Goal: Check status

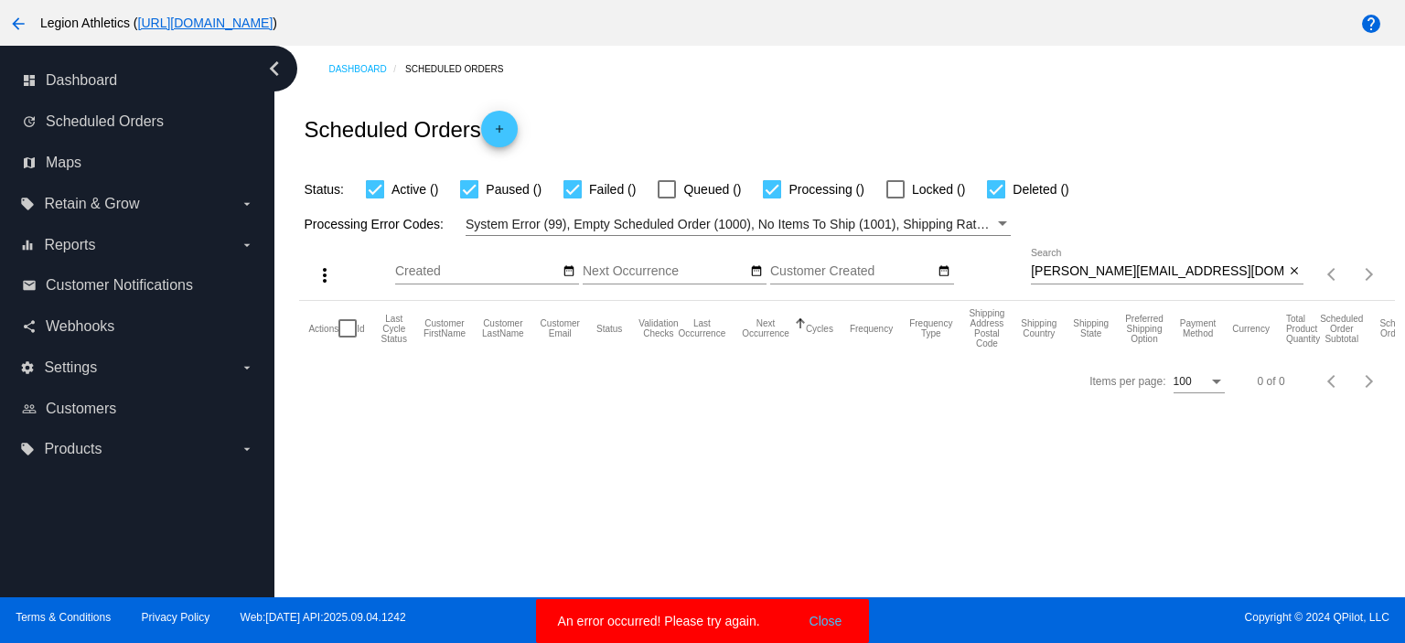
click at [1082, 280] on div "aaron@gusinov.com Search" at bounding box center [1157, 267] width 253 height 36
click at [1080, 272] on input "aaron@gusinov.com" at bounding box center [1157, 271] width 253 height 15
paste input "cmccabe1@hotmail"
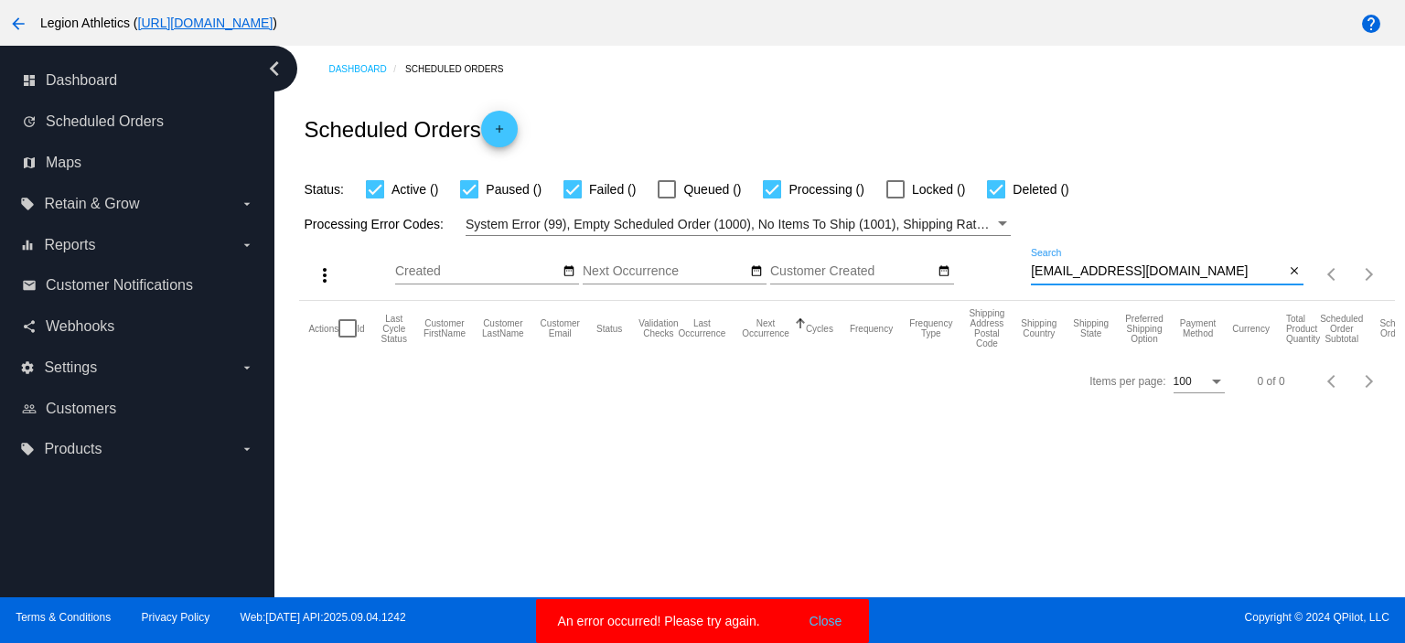
type input "[EMAIL_ADDRESS][DOMAIN_NAME]"
click at [1110, 200] on div "Processing Error Codes: System Error (99), Empty Scheduled Order (1000), No Ite…" at bounding box center [846, 218] width 1095 height 36
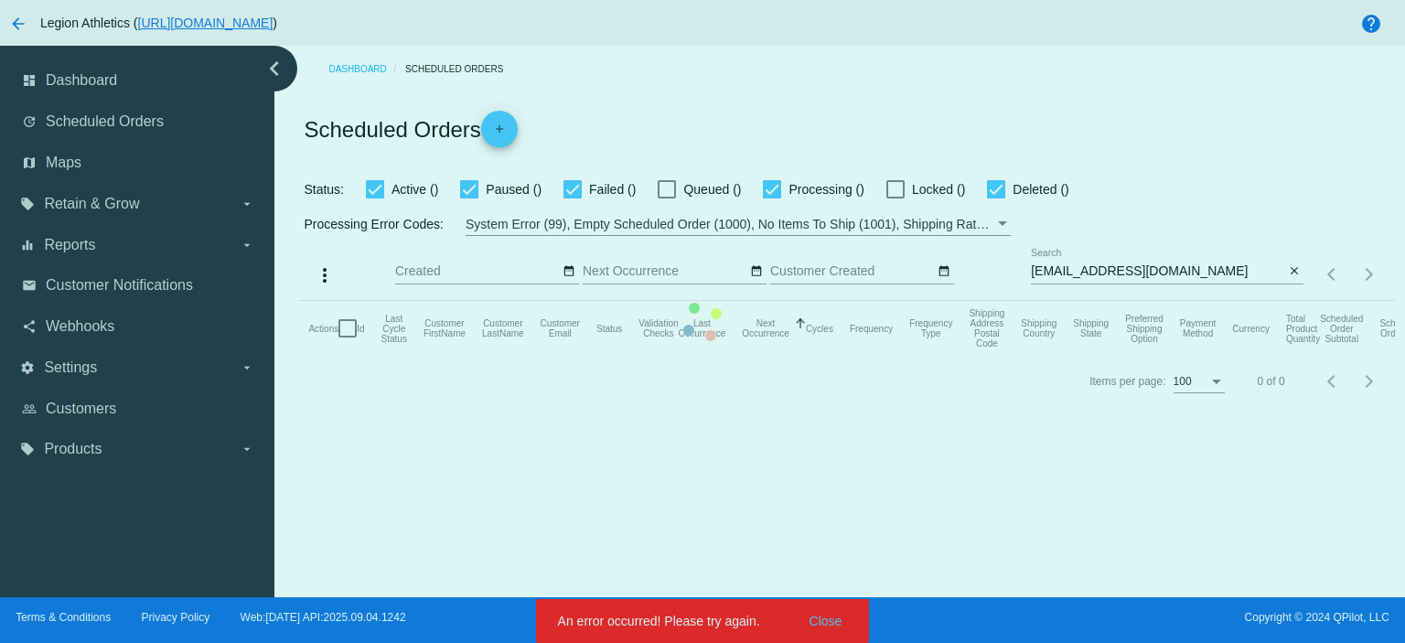
click at [827, 356] on mat-table "Actions Id Last Cycle Status Customer FirstName Customer LastName Customer Emai…" at bounding box center [846, 328] width 1095 height 55
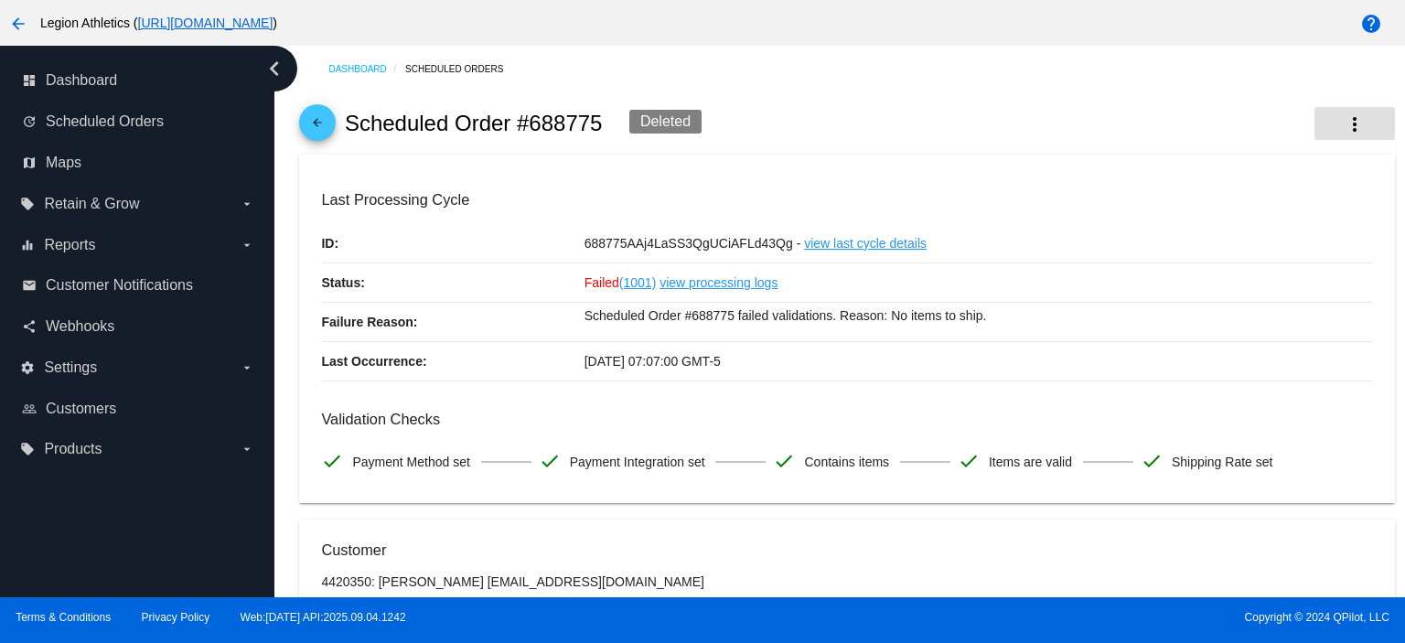
click at [1345, 110] on button "more_vert" at bounding box center [1354, 123] width 80 height 33
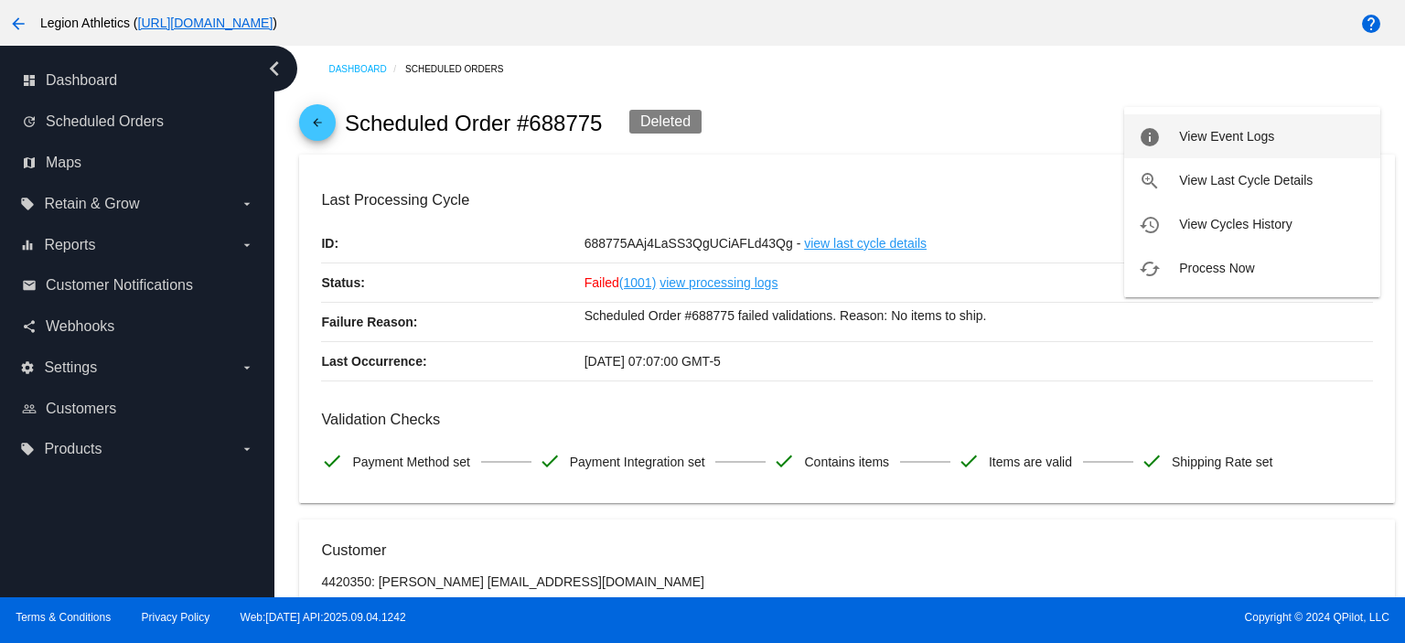
click at [1306, 133] on button "info View Event Logs" at bounding box center [1252, 136] width 256 height 44
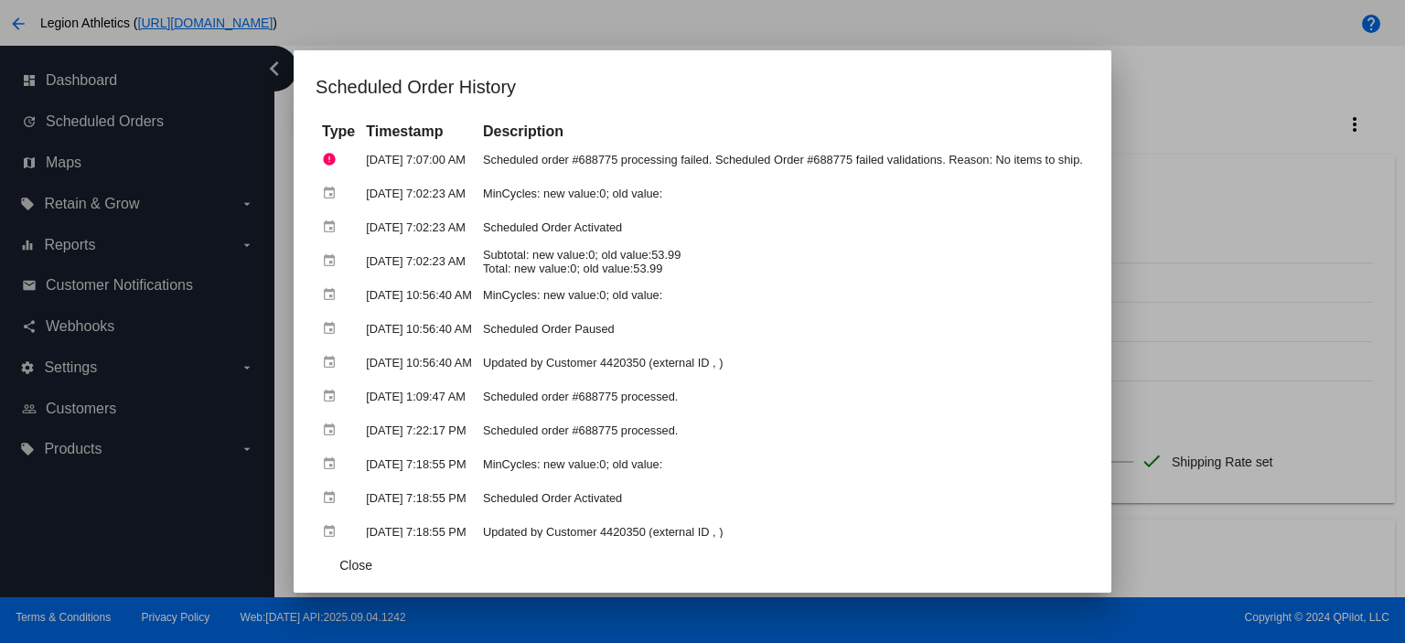
click at [1207, 217] on div at bounding box center [702, 321] width 1405 height 643
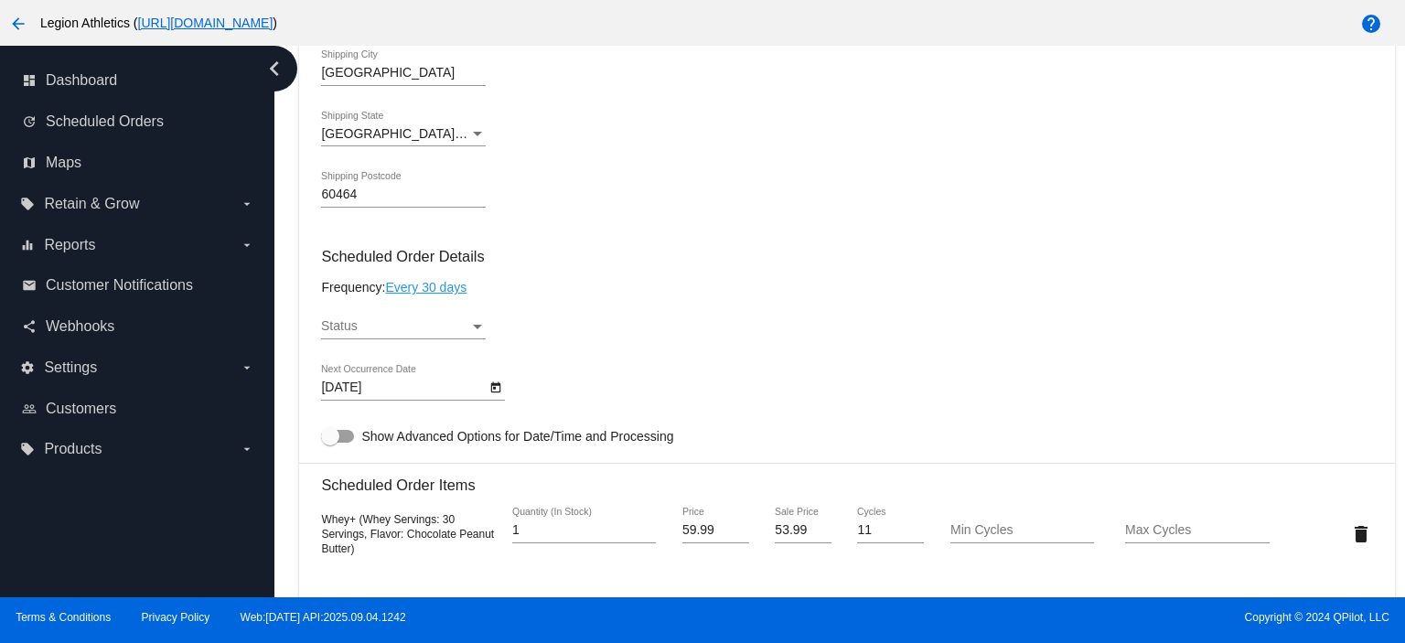
scroll to position [975, 0]
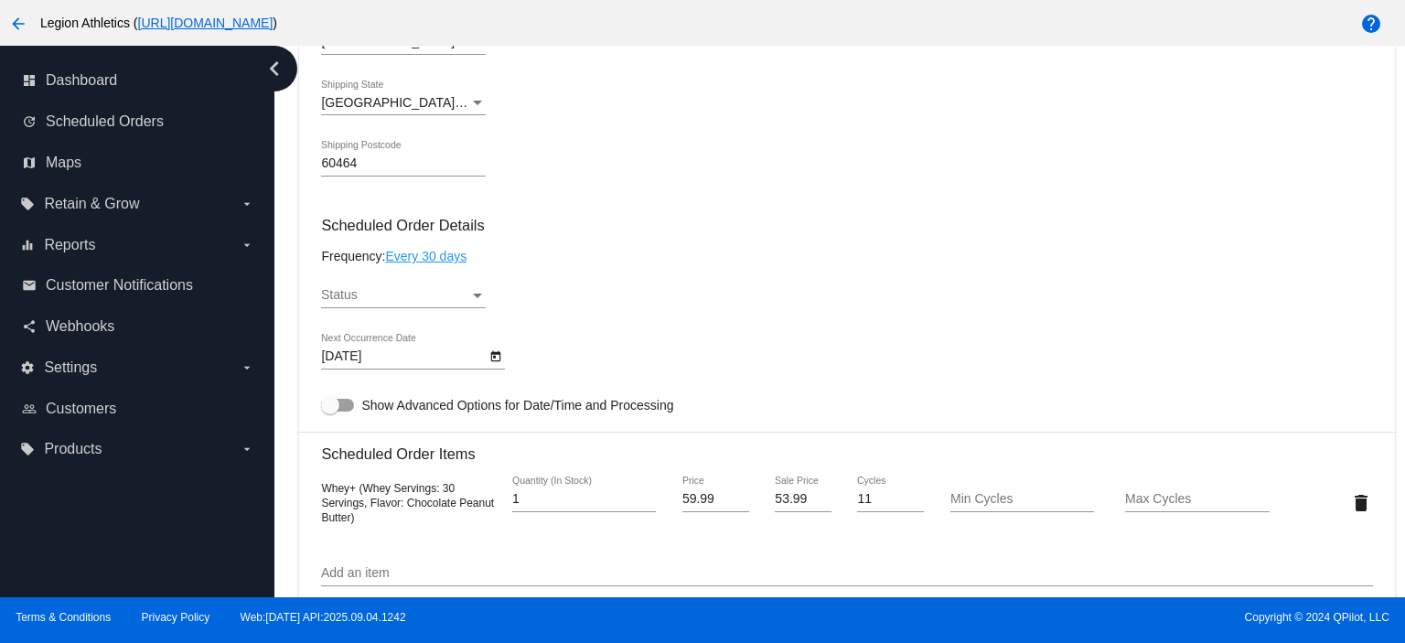
click at [410, 297] on div "Status" at bounding box center [395, 295] width 148 height 15
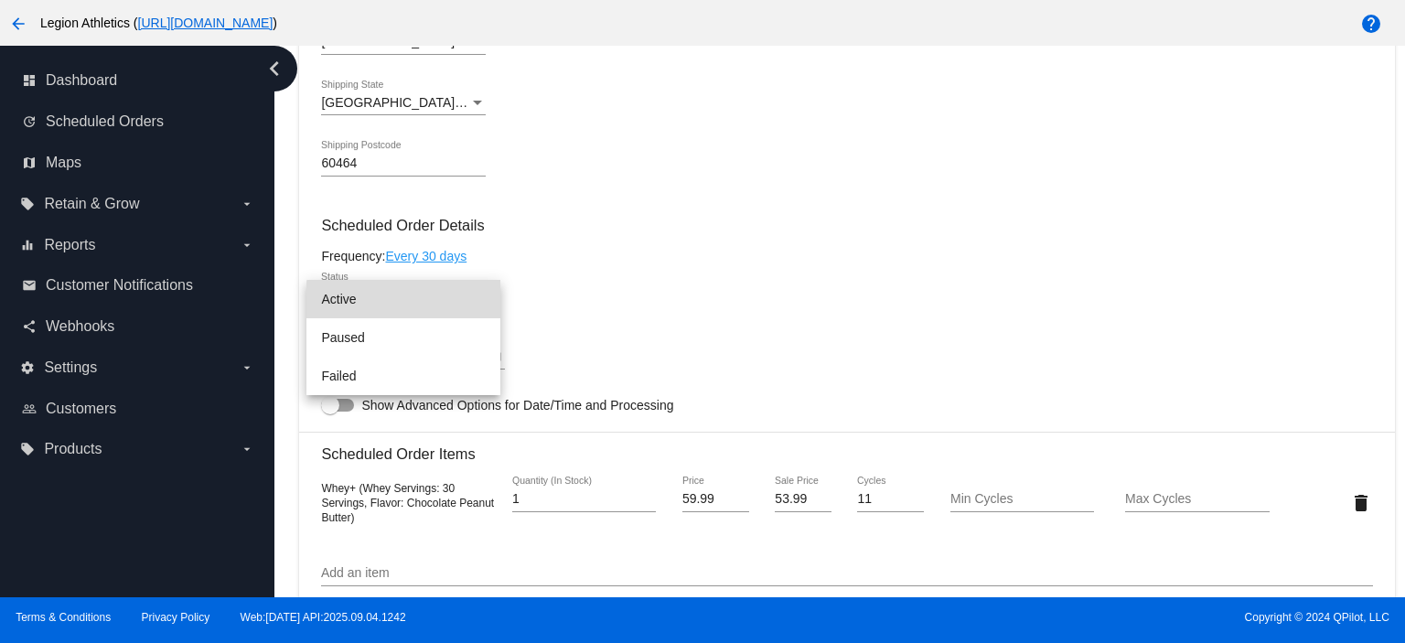
click at [407, 306] on span "Active" at bounding box center [403, 299] width 165 height 38
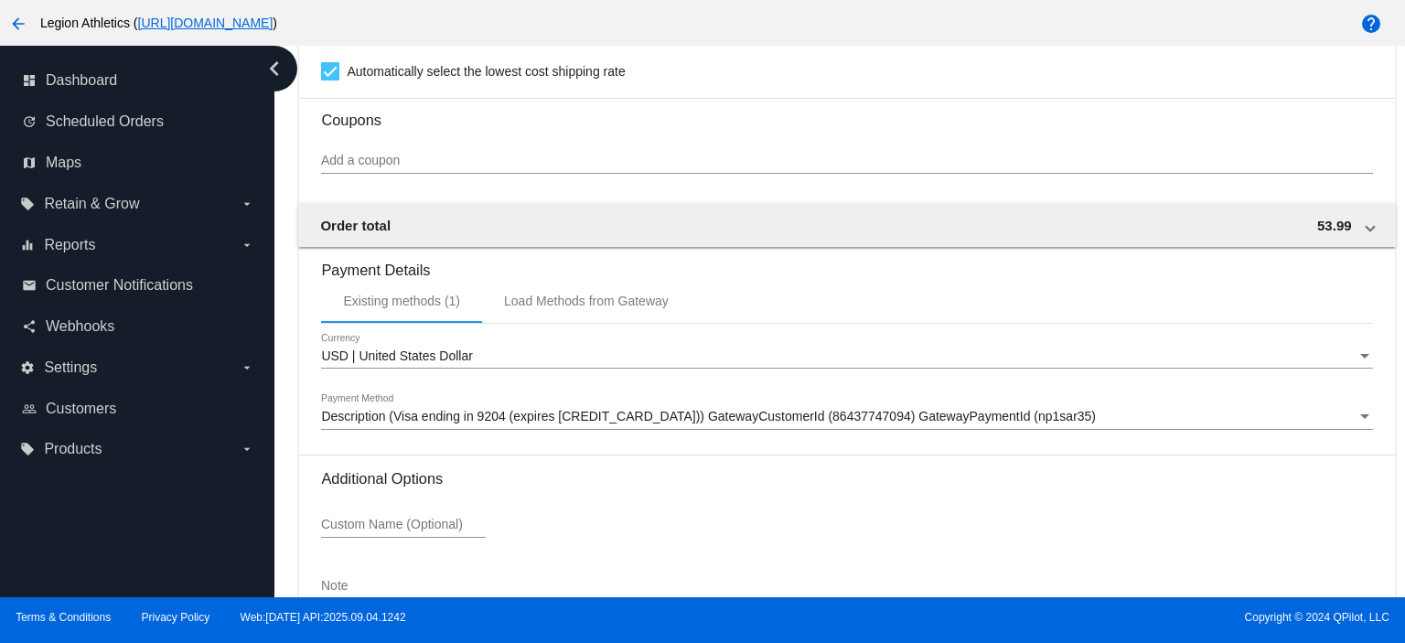
scroll to position [1756, 0]
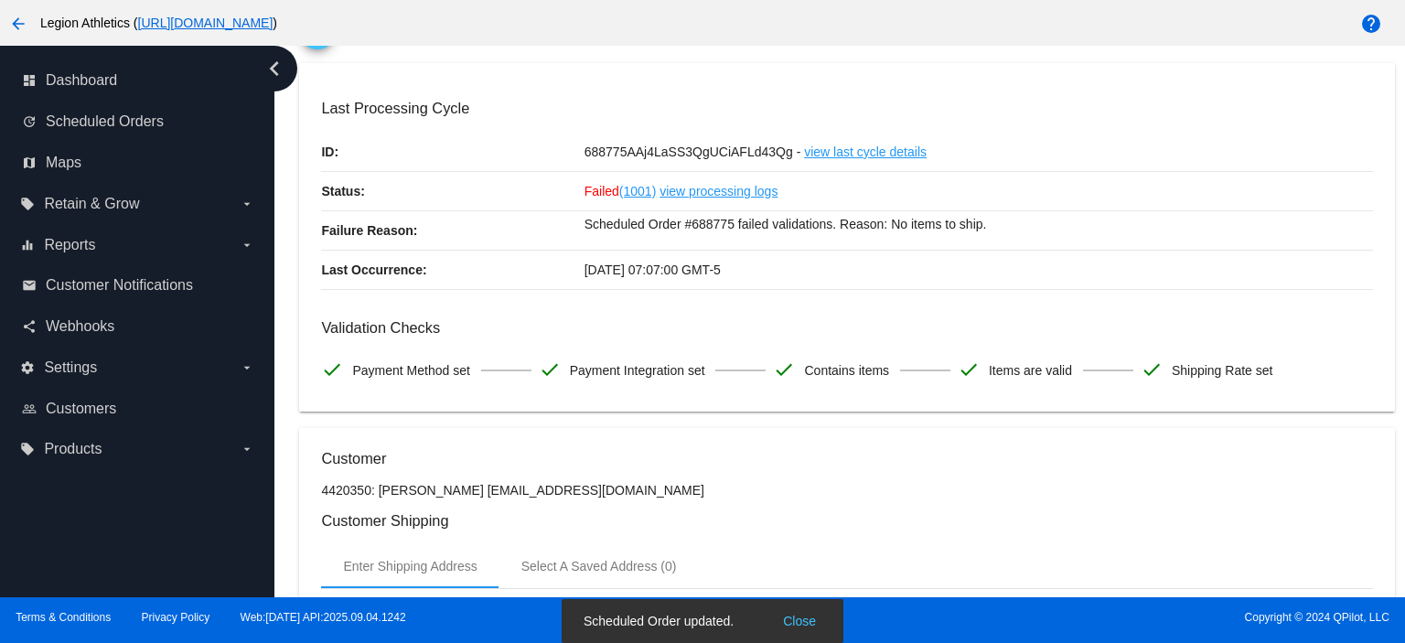
scroll to position [0, 0]
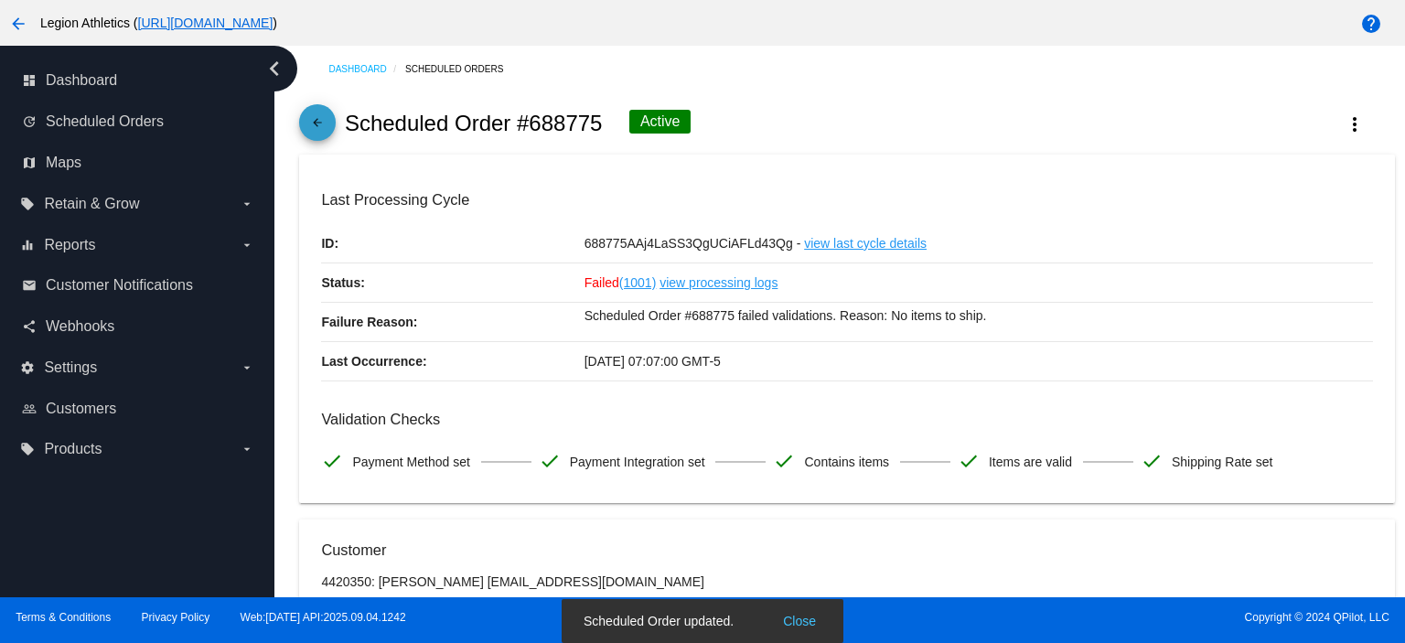
click at [335, 123] on link "arrow_back" at bounding box center [317, 122] width 37 height 37
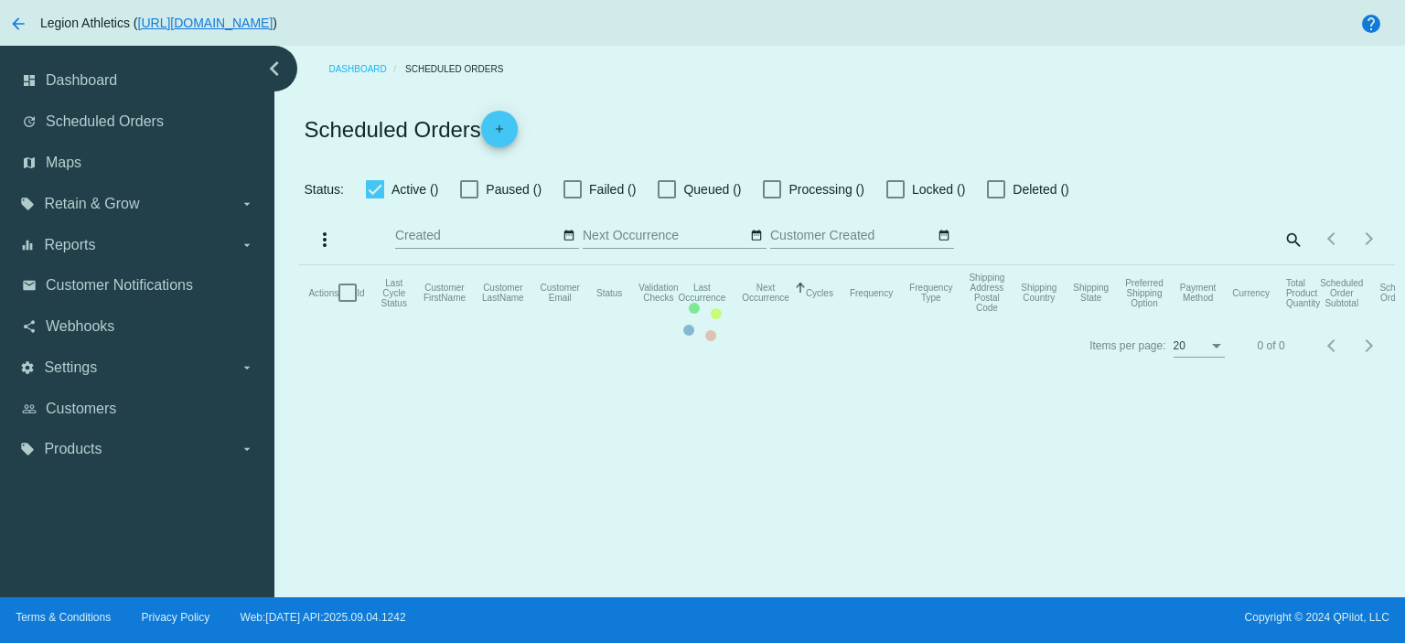
checkbox input "true"
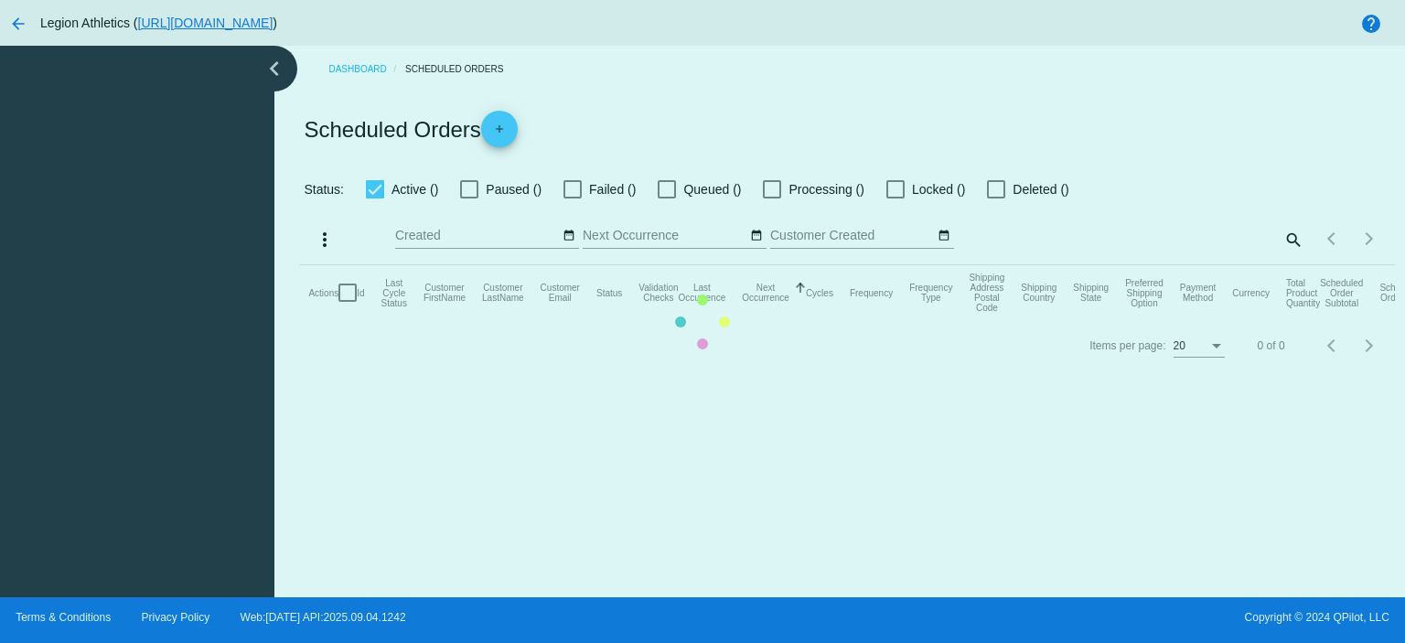
checkbox input "true"
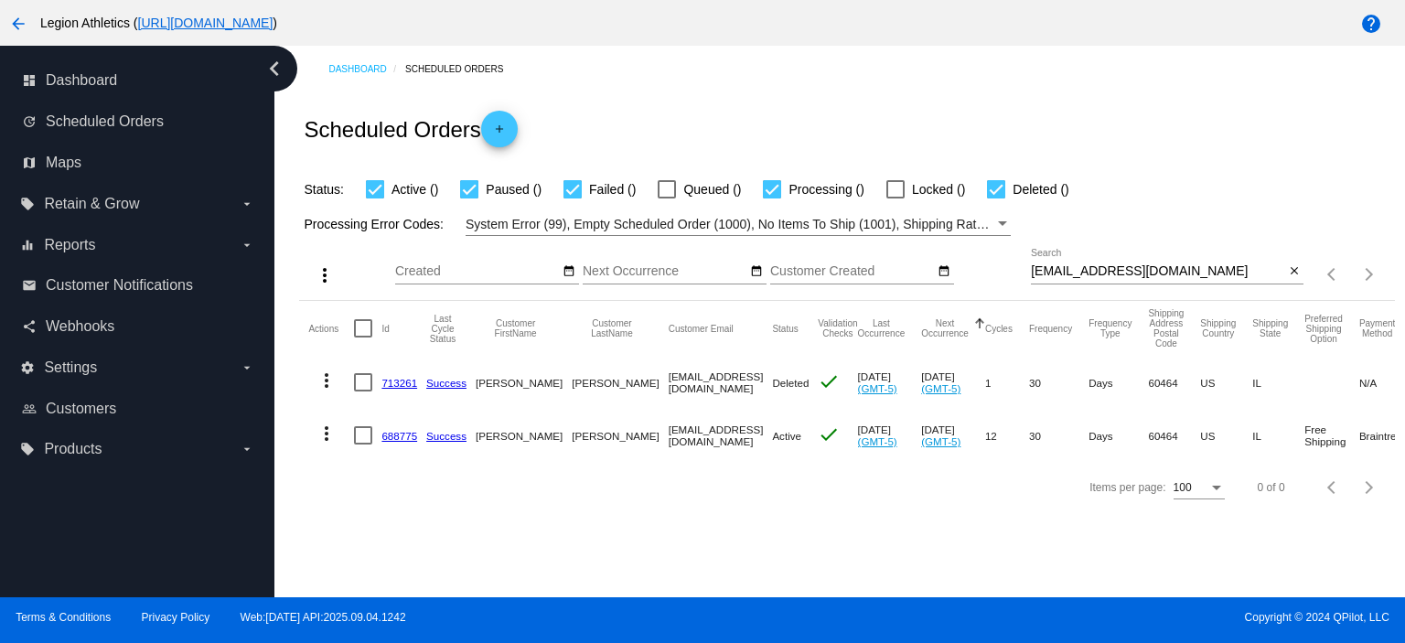
click at [1169, 265] on input "[EMAIL_ADDRESS][DOMAIN_NAME]" at bounding box center [1157, 271] width 253 height 15
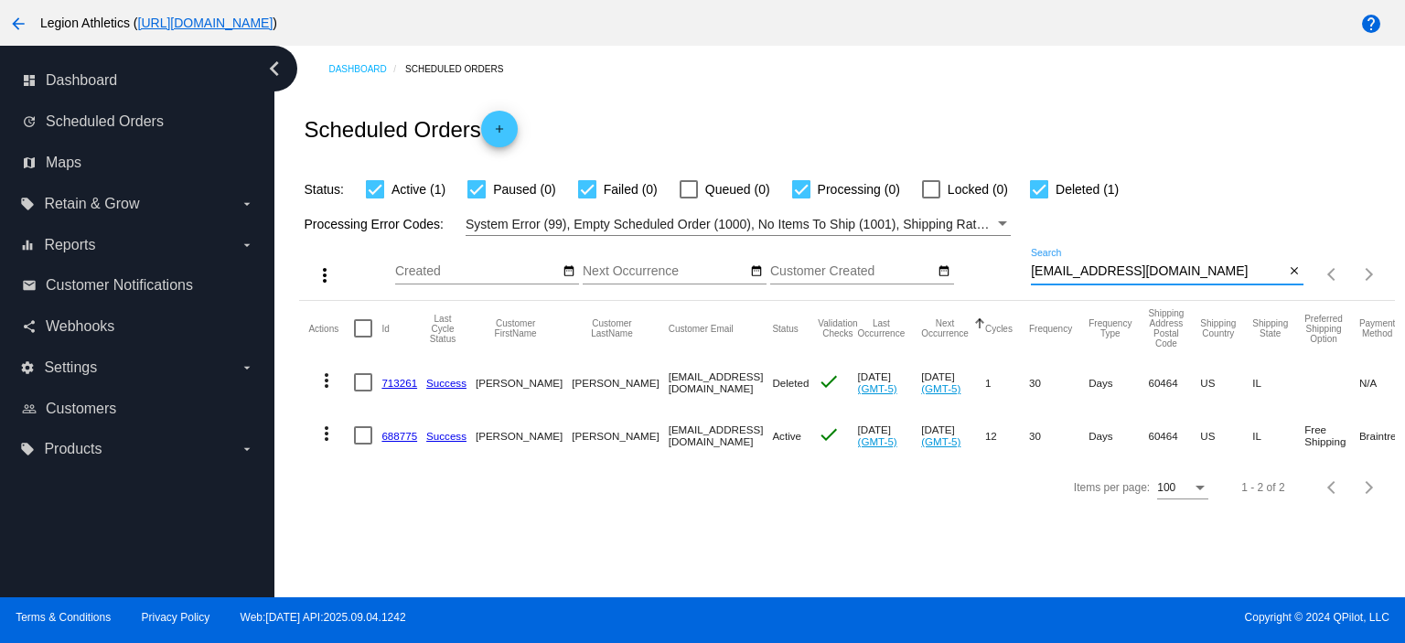
click at [1169, 265] on input "[EMAIL_ADDRESS][DOMAIN_NAME]" at bounding box center [1157, 271] width 253 height 15
paste input "rccmb100@g"
type input "[EMAIL_ADDRESS][DOMAIN_NAME]"
click at [1191, 187] on div "Status: Active (1) Paused (0) Failed (0) Queued (0) Processing (0) Locked (0) D…" at bounding box center [846, 183] width 1095 height 35
